Goal: Navigation & Orientation: Understand site structure

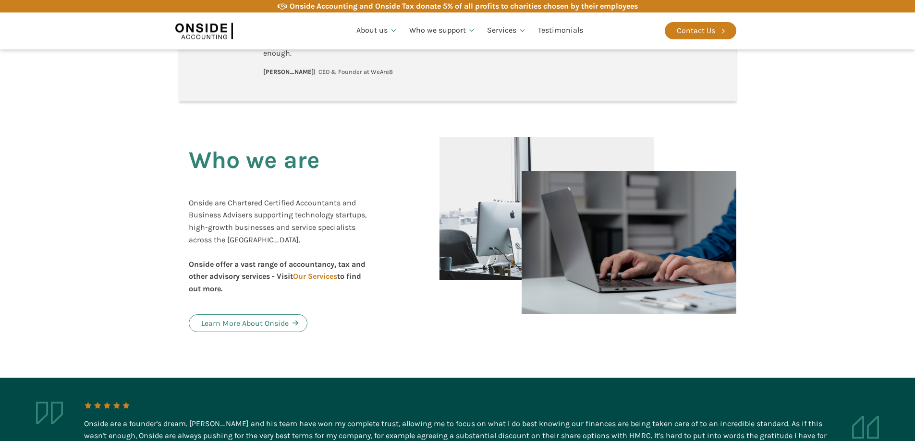
scroll to position [432, 0]
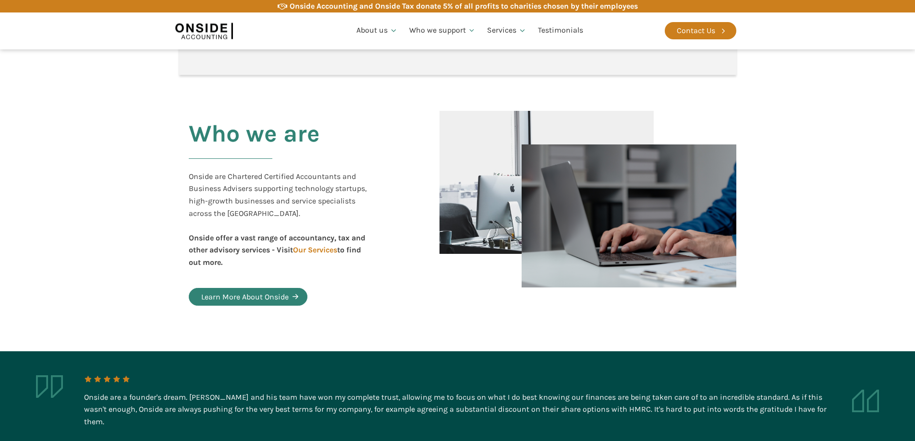
click at [258, 298] on div "Learn More About Onside" at bounding box center [244, 297] width 87 height 12
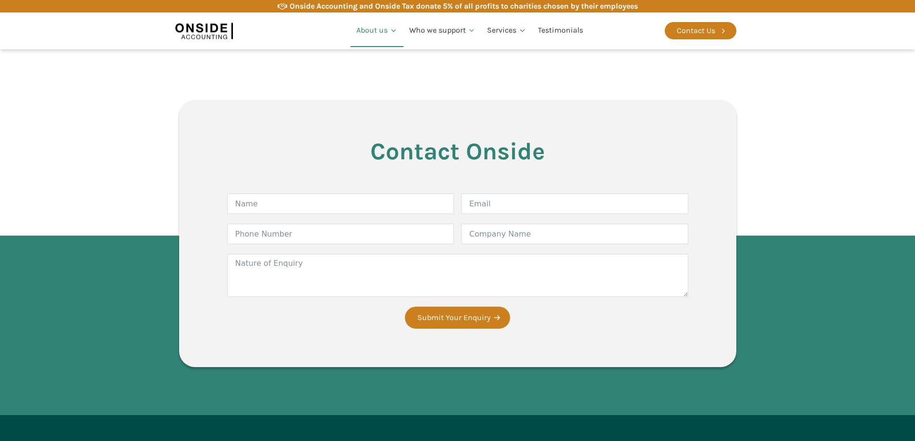
scroll to position [1418, 0]
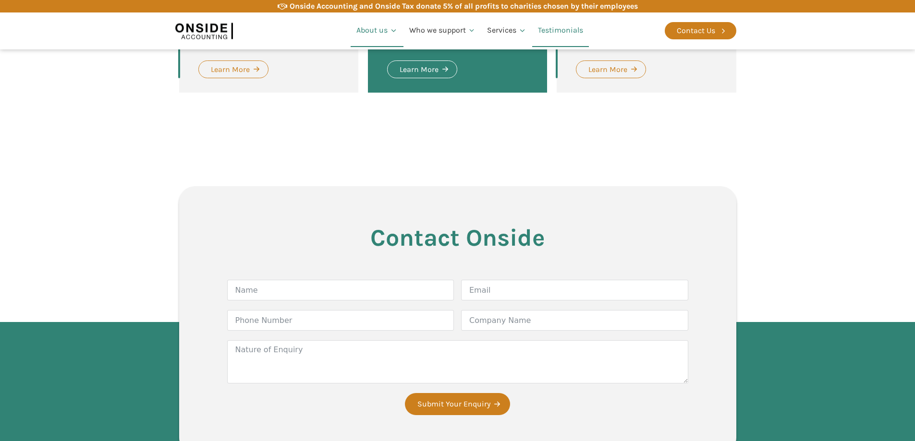
click at [558, 27] on link "Testimonials" at bounding box center [560, 30] width 57 height 33
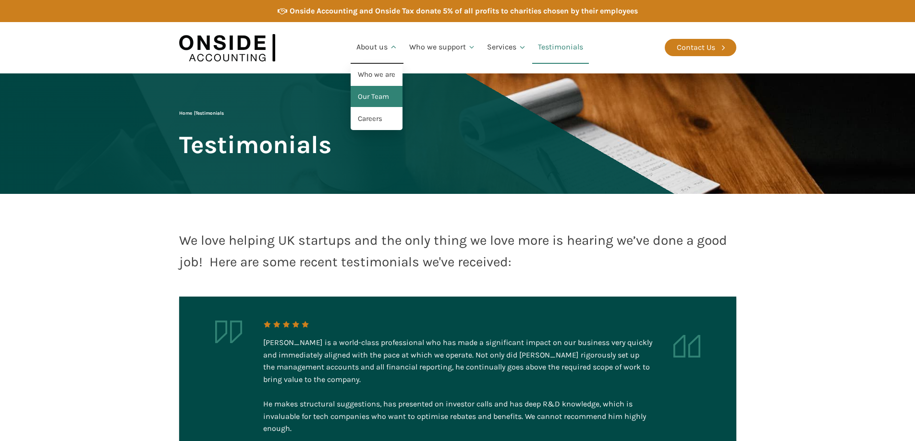
click at [365, 100] on link "Our Team" at bounding box center [377, 97] width 52 height 22
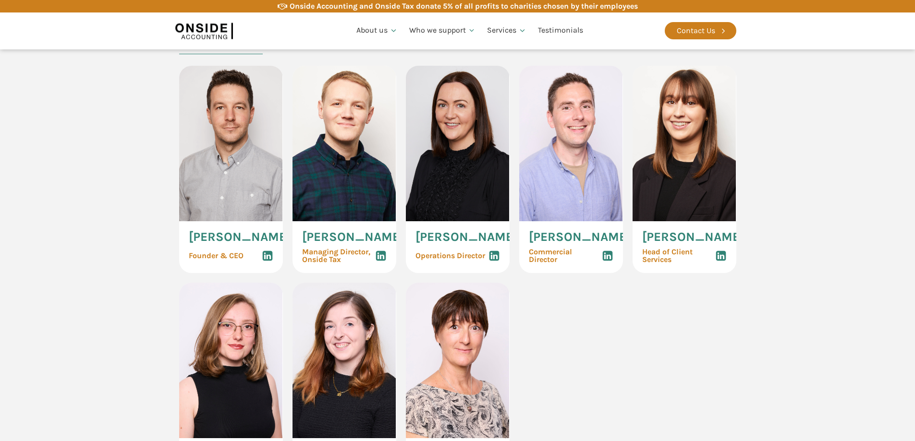
scroll to position [432, 0]
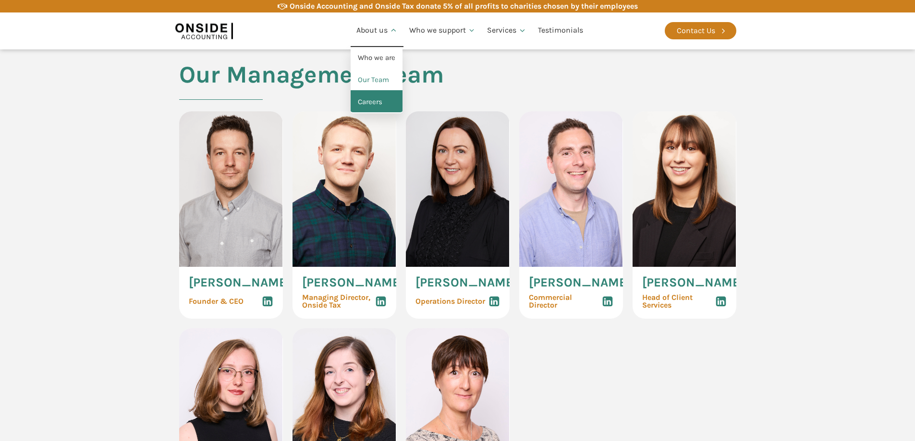
click at [368, 104] on link "Careers" at bounding box center [377, 102] width 52 height 22
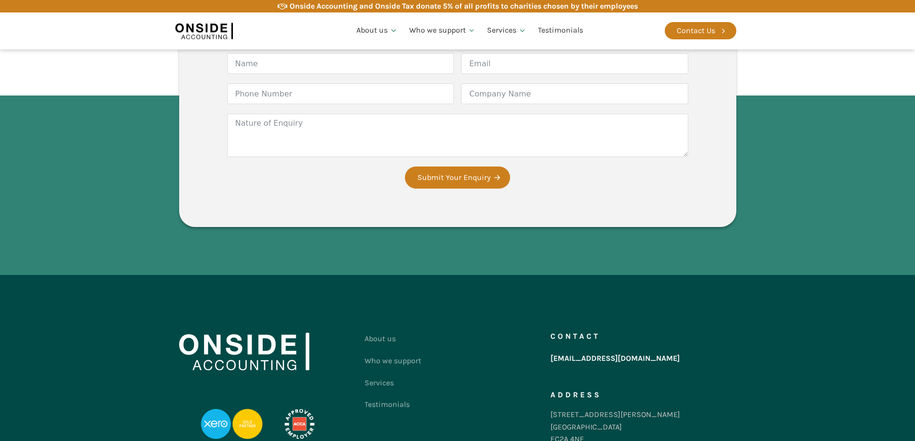
scroll to position [1653, 0]
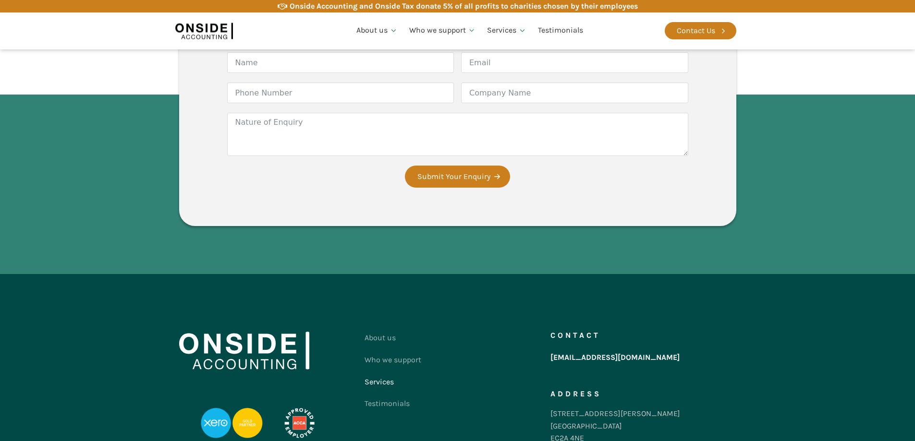
click at [388, 371] on link "Services" at bounding box center [393, 382] width 57 height 22
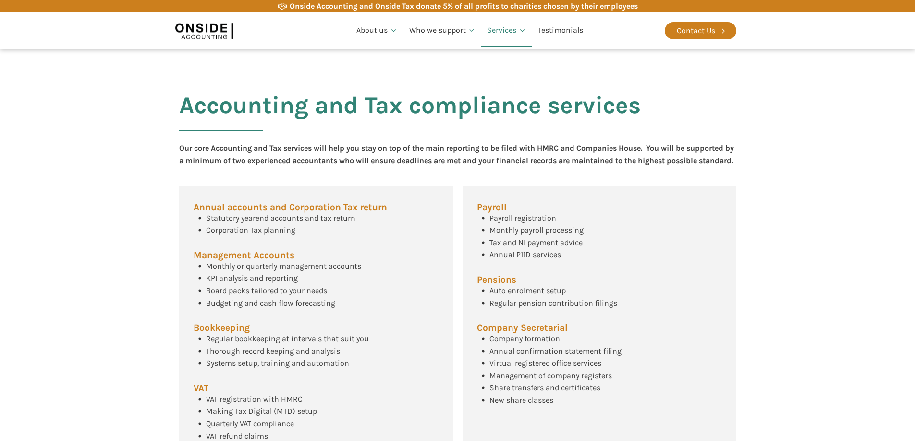
scroll to position [336, 0]
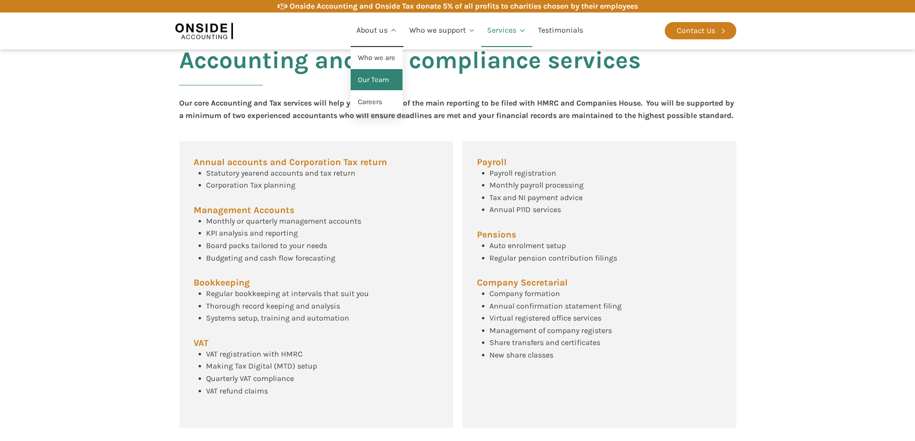
click at [387, 78] on link "Our Team" at bounding box center [377, 80] width 52 height 22
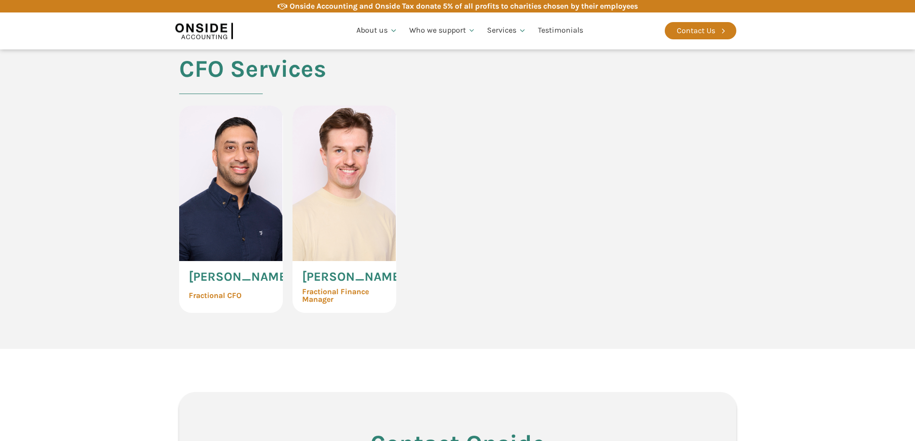
scroll to position [2209, 0]
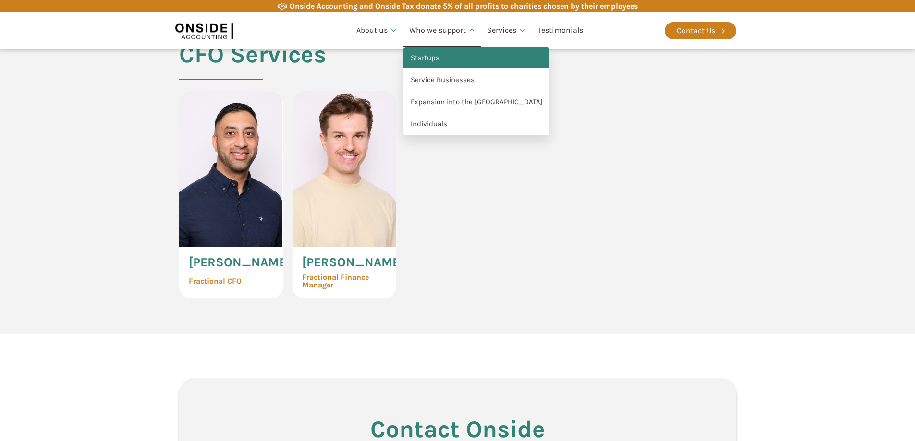
click at [428, 60] on link "Startups" at bounding box center [476, 58] width 146 height 22
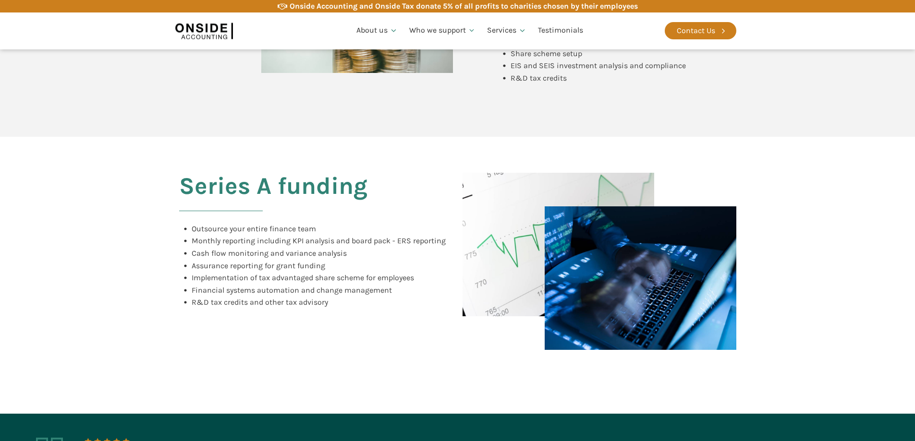
scroll to position [672, 0]
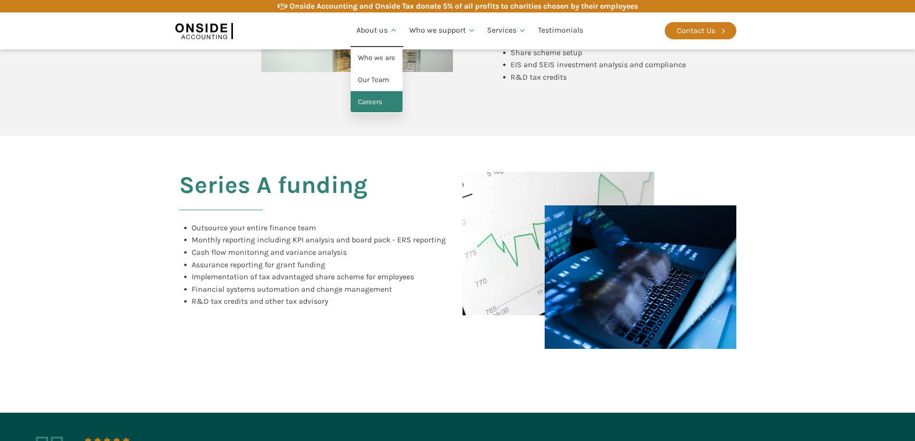
click at [368, 102] on link "Careers" at bounding box center [377, 102] width 52 height 22
